Goal: Go to known website: Go to known website

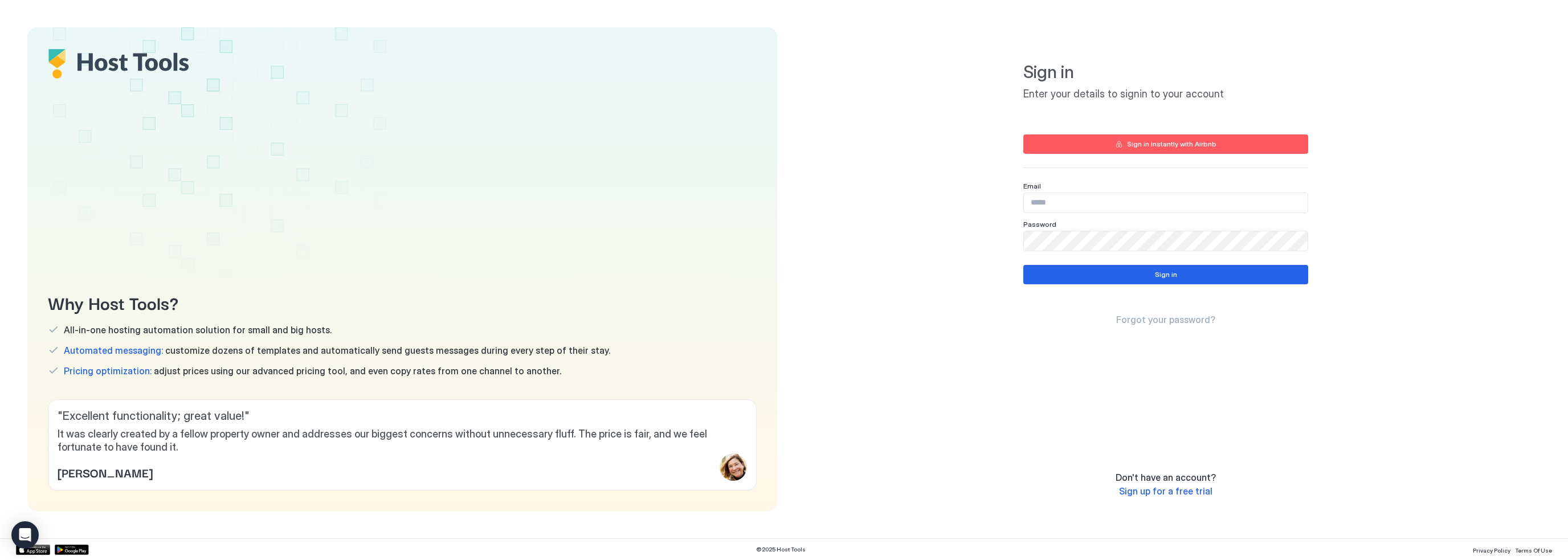
type input "**********"
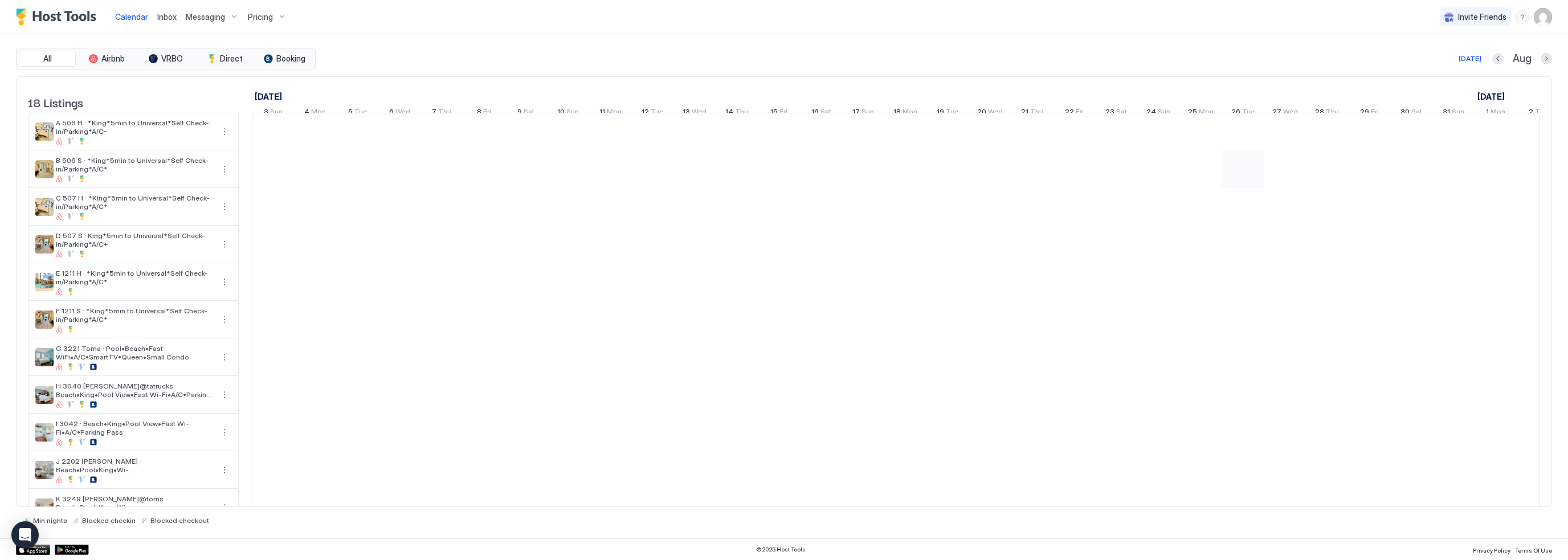
scroll to position [0, 618]
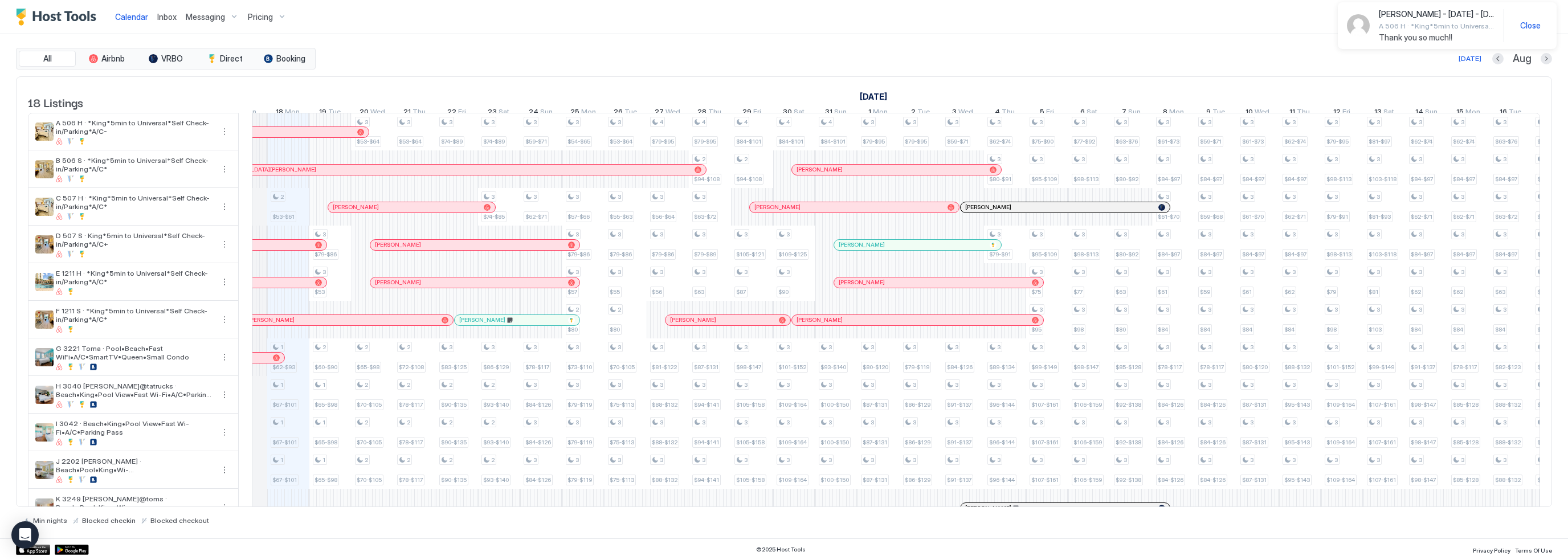
click at [1532, 24] on span "Close" at bounding box center [1530, 26] width 20 height 10
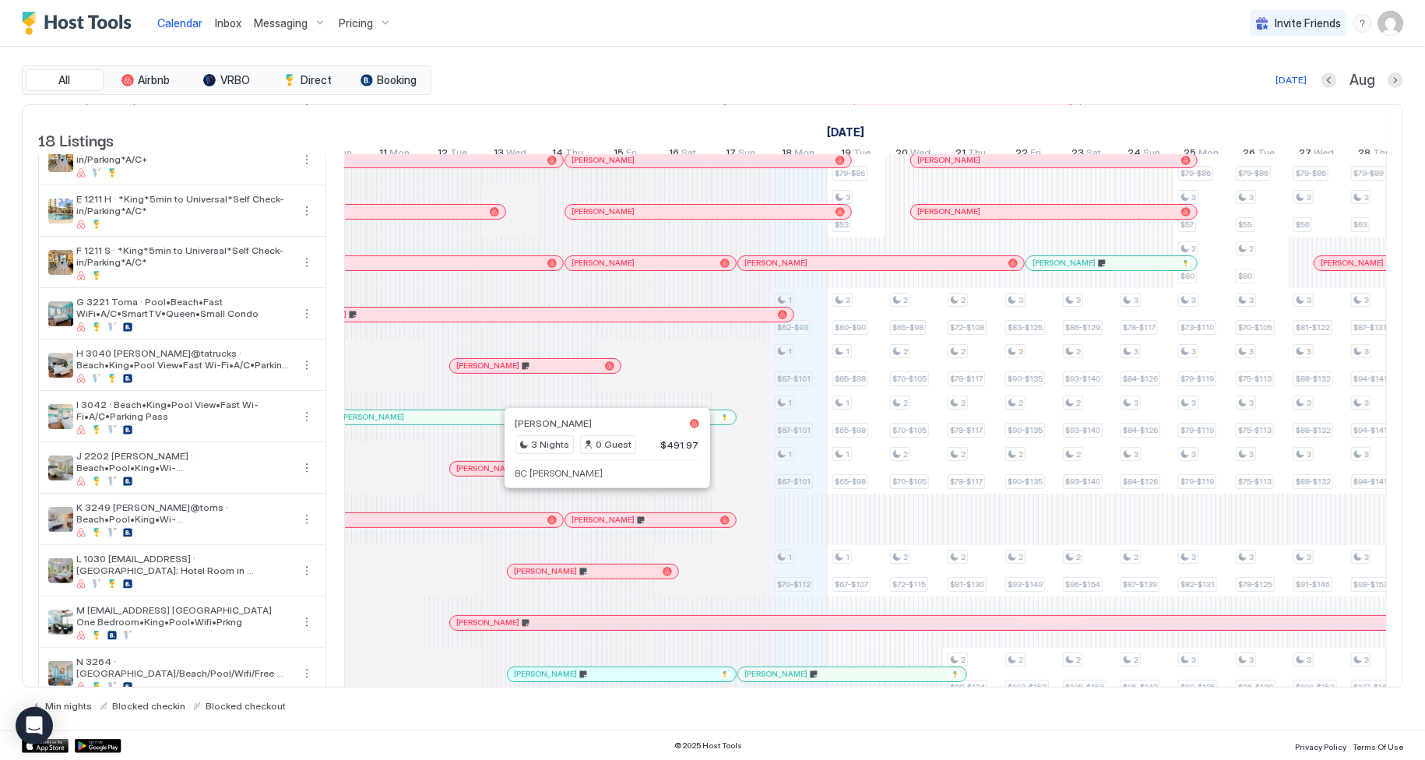
scroll to position [174, 0]
